Goal: Navigation & Orientation: Find specific page/section

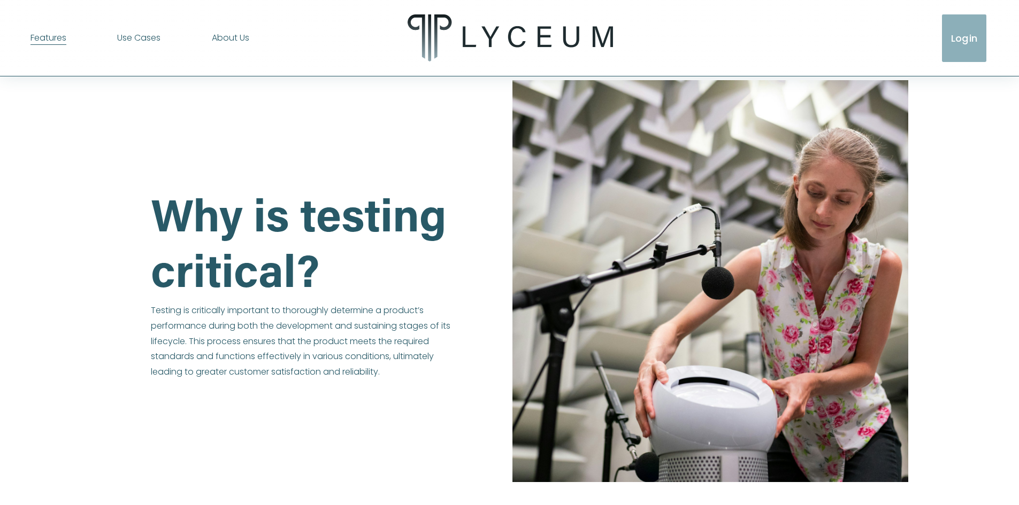
click at [0, 0] on span "[PERSON_NAME]" at bounding box center [0, 0] width 0 height 0
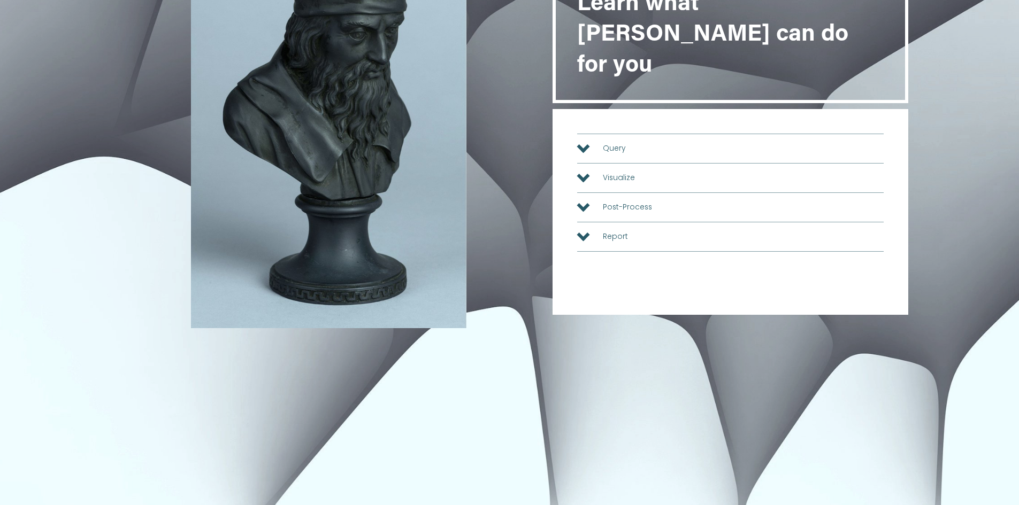
scroll to position [214, 0]
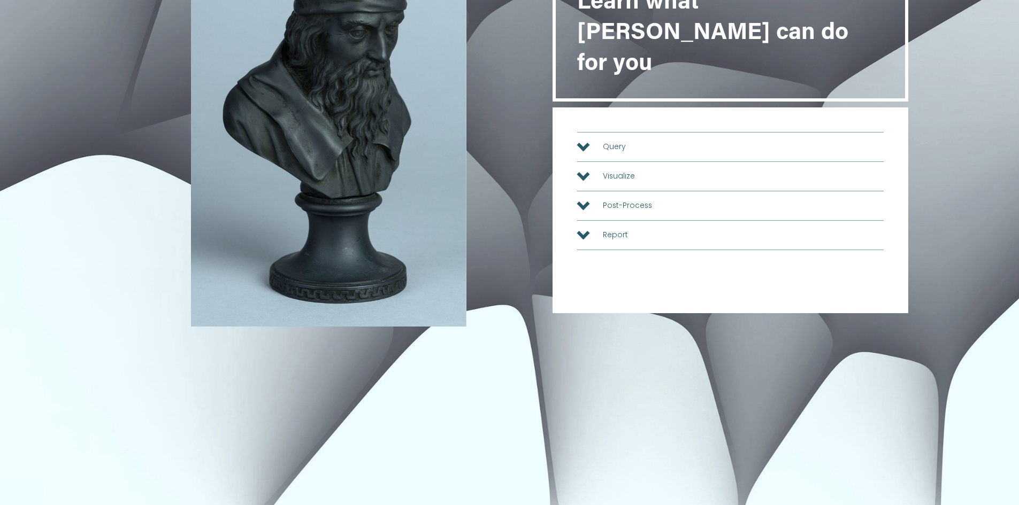
click at [635, 133] on button "Query" at bounding box center [730, 147] width 306 height 29
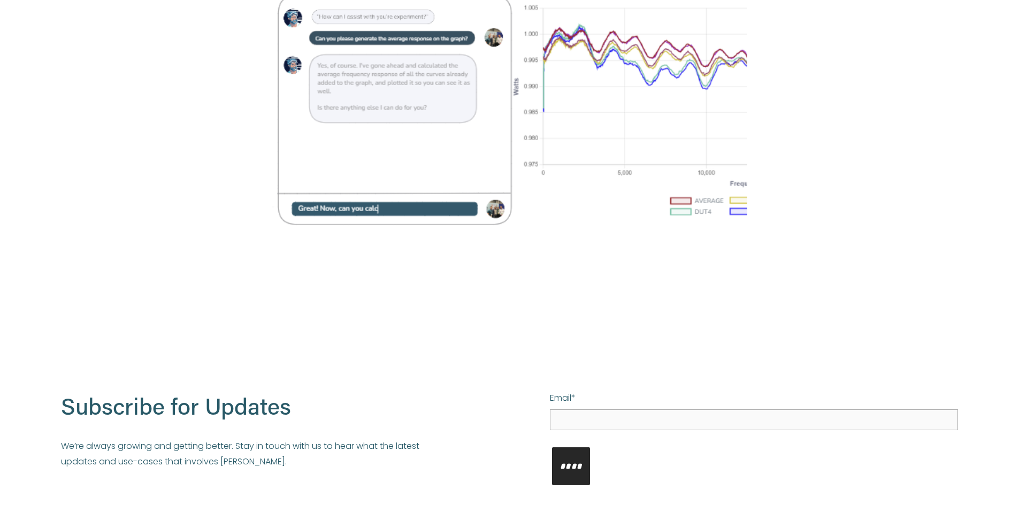
scroll to position [804, 0]
